Goal: Information Seeking & Learning: Learn about a topic

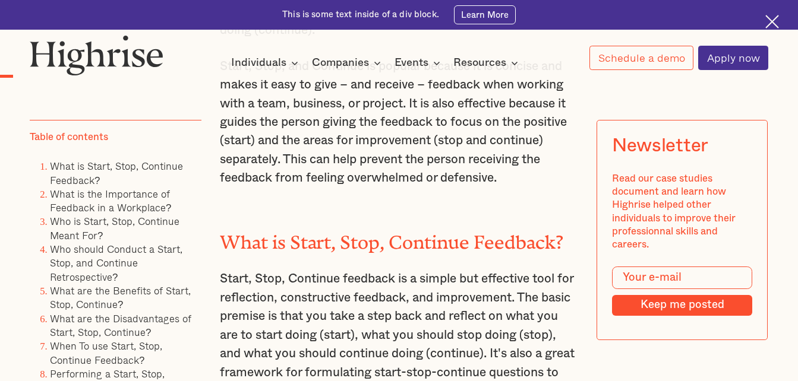
scroll to position [713, 0]
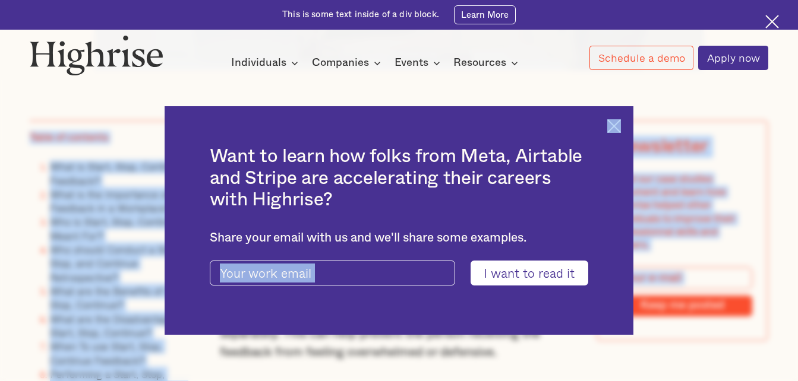
drag, startPoint x: 226, startPoint y: 248, endPoint x: 337, endPoint y: 288, distance: 118.0
click at [619, 131] on img at bounding box center [614, 126] width 14 height 14
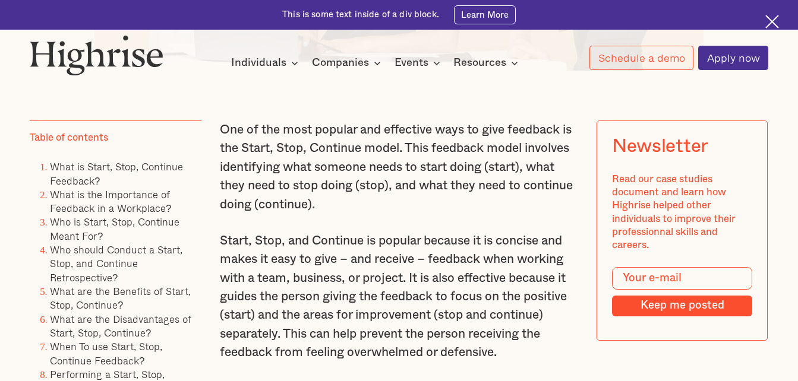
click at [286, 249] on p "Start, Stop, and Continue is popular because it is concise and makes it easy to…" at bounding box center [399, 297] width 358 height 131
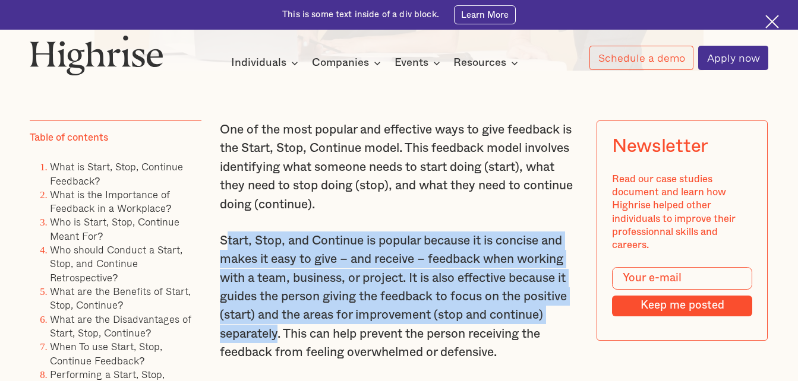
drag, startPoint x: 222, startPoint y: 247, endPoint x: 277, endPoint y: 351, distance: 117.2
click at [277, 351] on p "Start, Stop, and Continue is popular because it is concise and makes it easy to…" at bounding box center [399, 297] width 358 height 131
copy p "tart, Stop, and Continue is popular because it is concise and makes it easy to …"
